Goal: Task Accomplishment & Management: Use online tool/utility

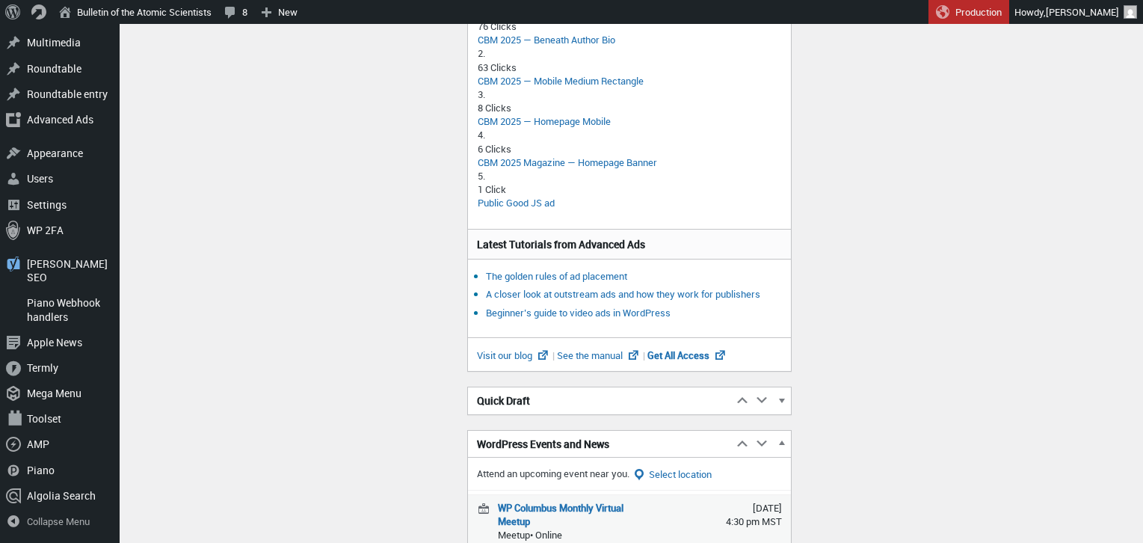
scroll to position [730, 0]
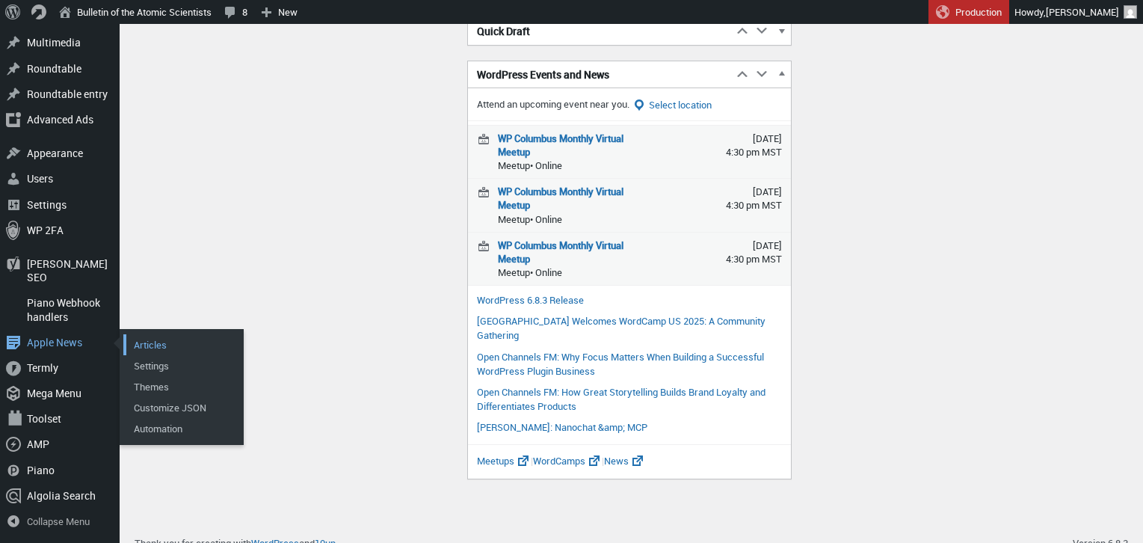
click at [150, 345] on link "Articles" at bounding box center [183, 344] width 120 height 21
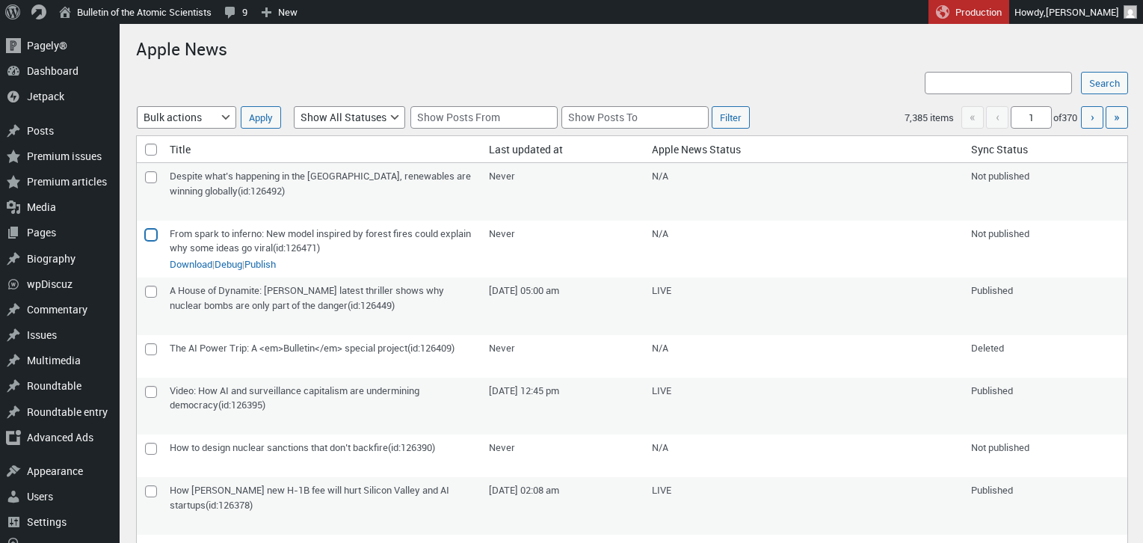
click at [149, 235] on input"] "checkbox" at bounding box center [151, 235] width 12 height 12
checkbox input"] "true"
click at [149, 176] on input"] "checkbox" at bounding box center [151, 177] width 12 height 12
checkbox input"] "true"
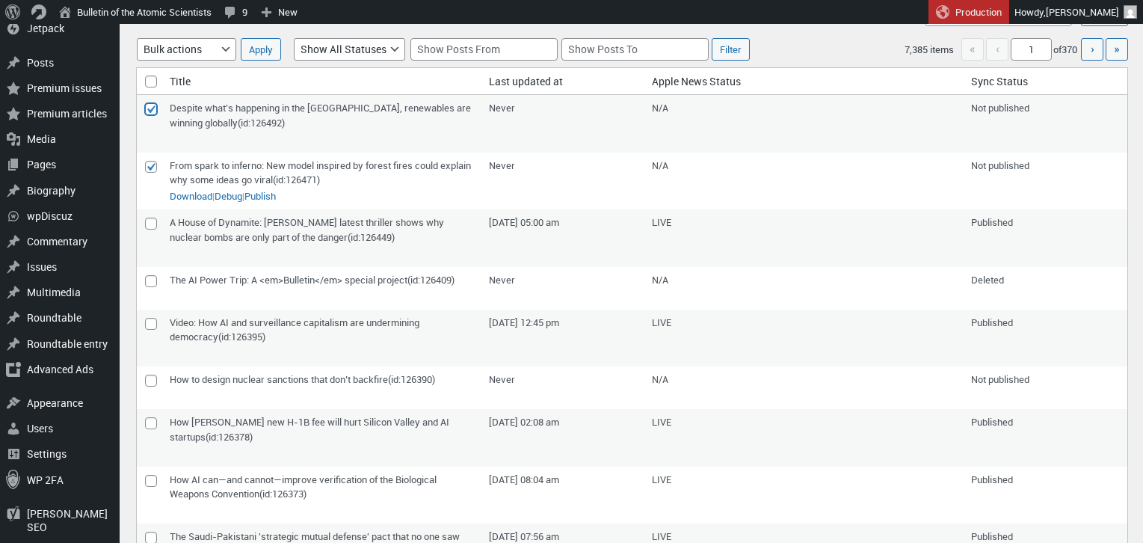
scroll to position [105, 0]
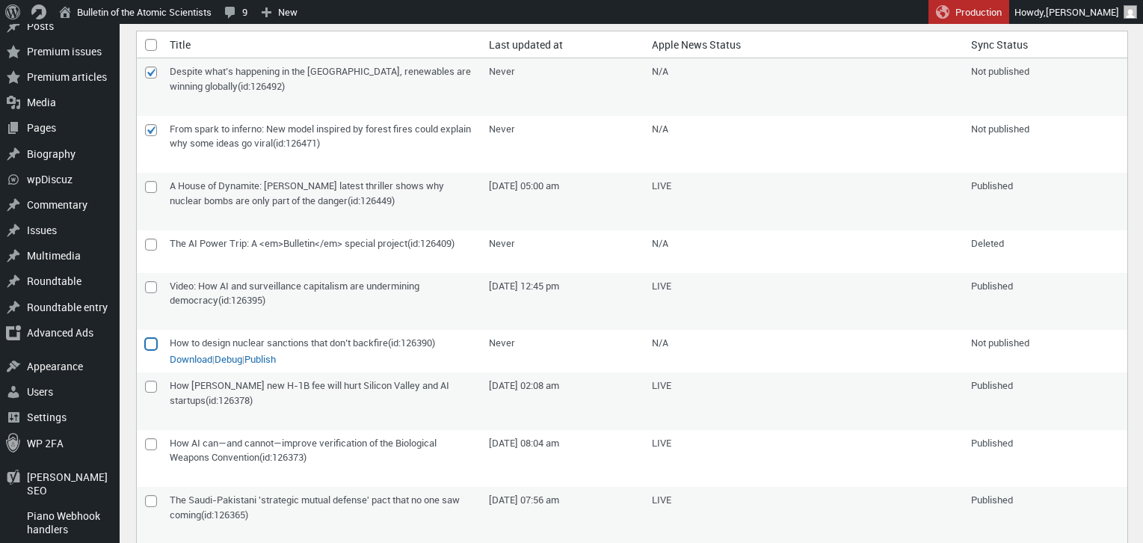
click at [149, 350] on input"] "checkbox" at bounding box center [151, 344] width 12 height 12
checkbox input"] "true"
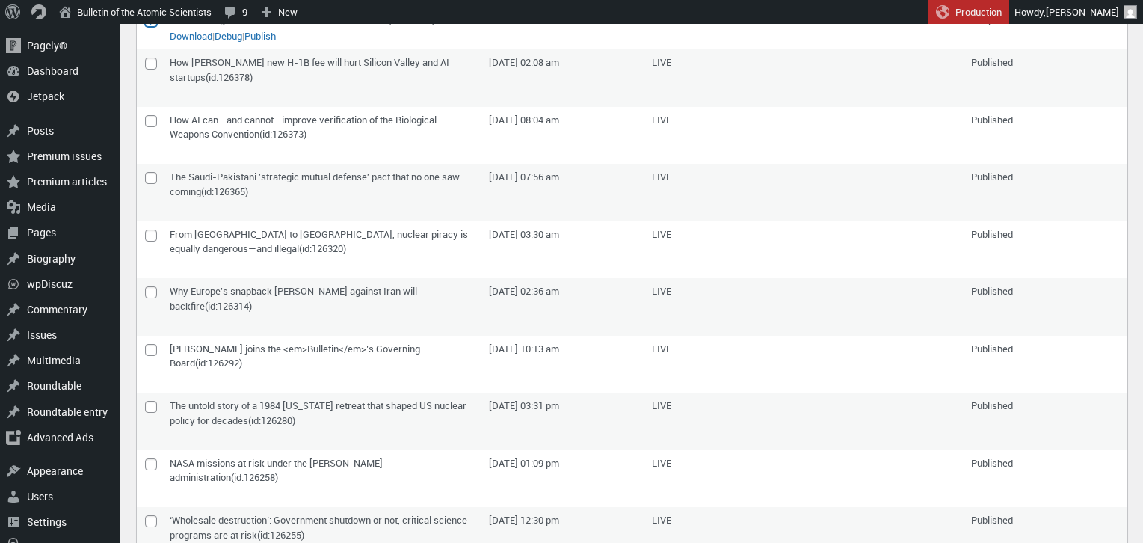
scroll to position [0, 0]
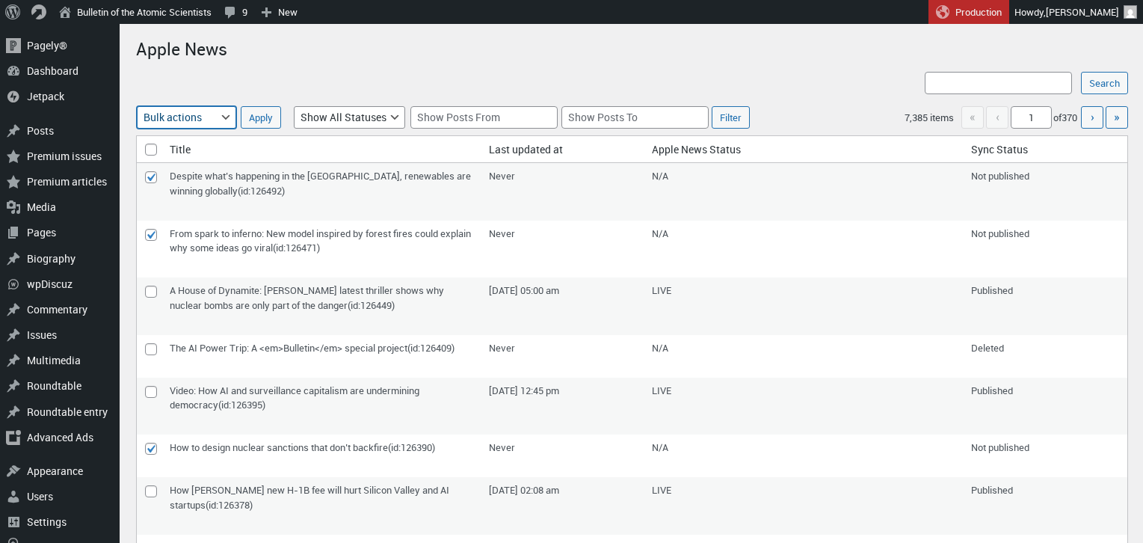
click at [196, 120] on select "Bulk actions Publish/Update Delete" at bounding box center [186, 117] width 99 height 22
select select "apple_news_push"
click at [137, 106] on select "Bulk actions Publish/Update Delete" at bounding box center [186, 117] width 99 height 22
select select "apple_news_push"
click at [254, 117] on input "Apply" at bounding box center [261, 117] width 40 height 22
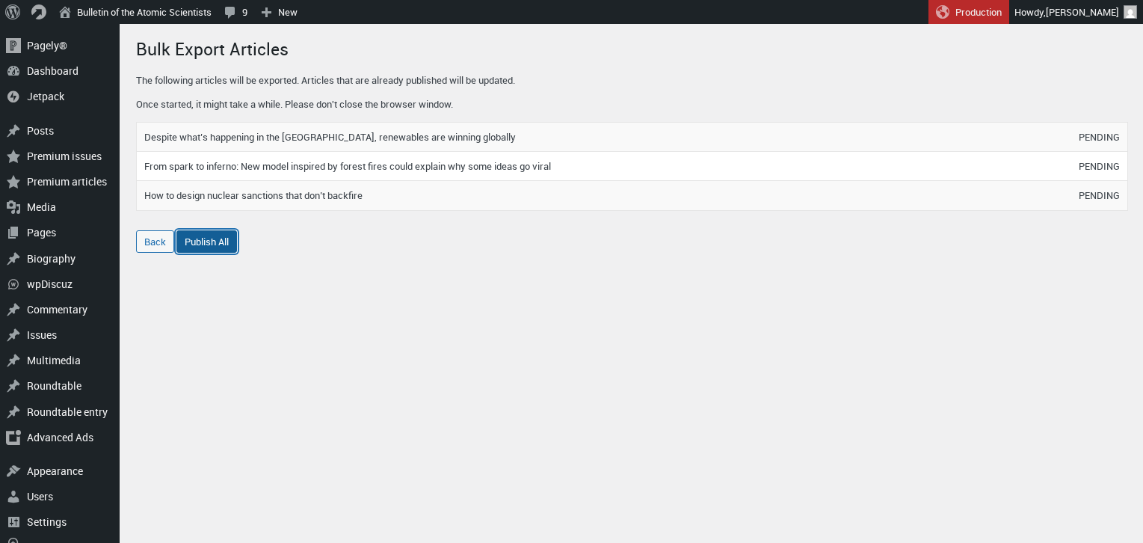
click at [210, 233] on link "Publish All" at bounding box center [206, 241] width 61 height 22
